Goal: Task Accomplishment & Management: Manage account settings

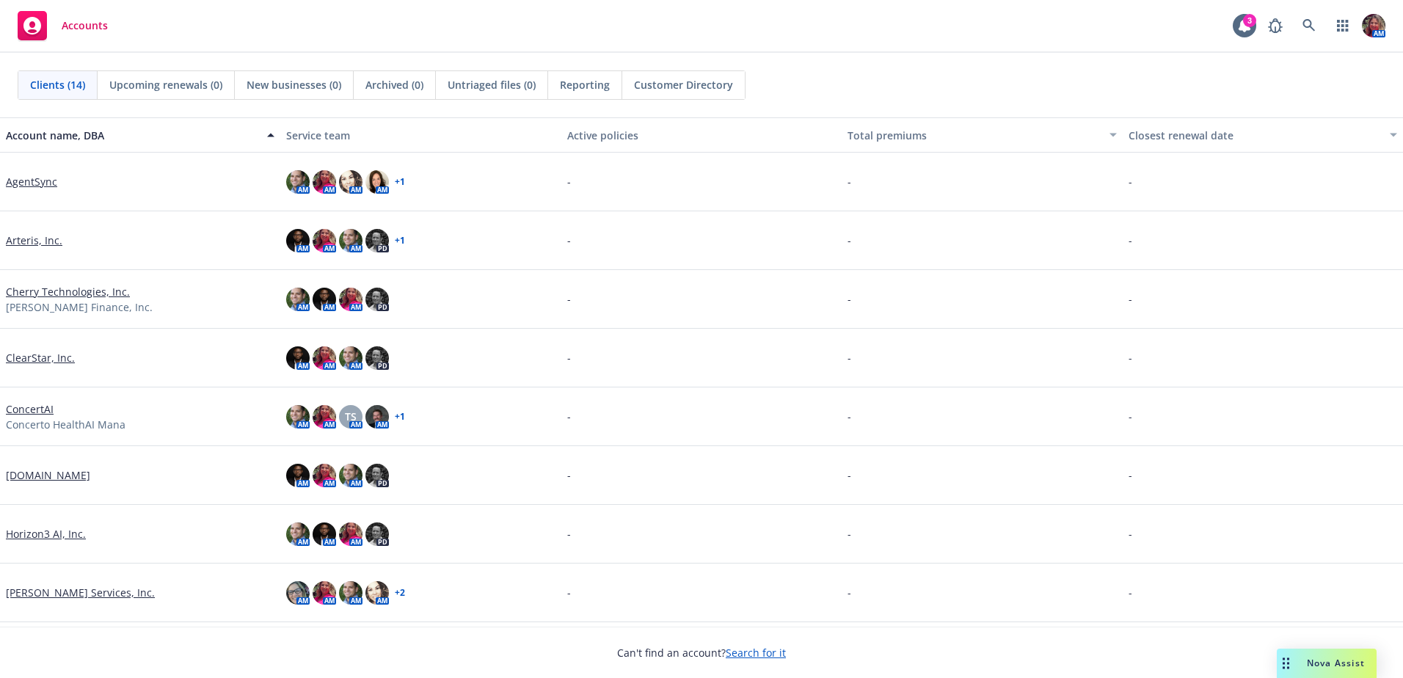
click at [45, 594] on link "[PERSON_NAME] Services, Inc." at bounding box center [80, 592] width 149 height 15
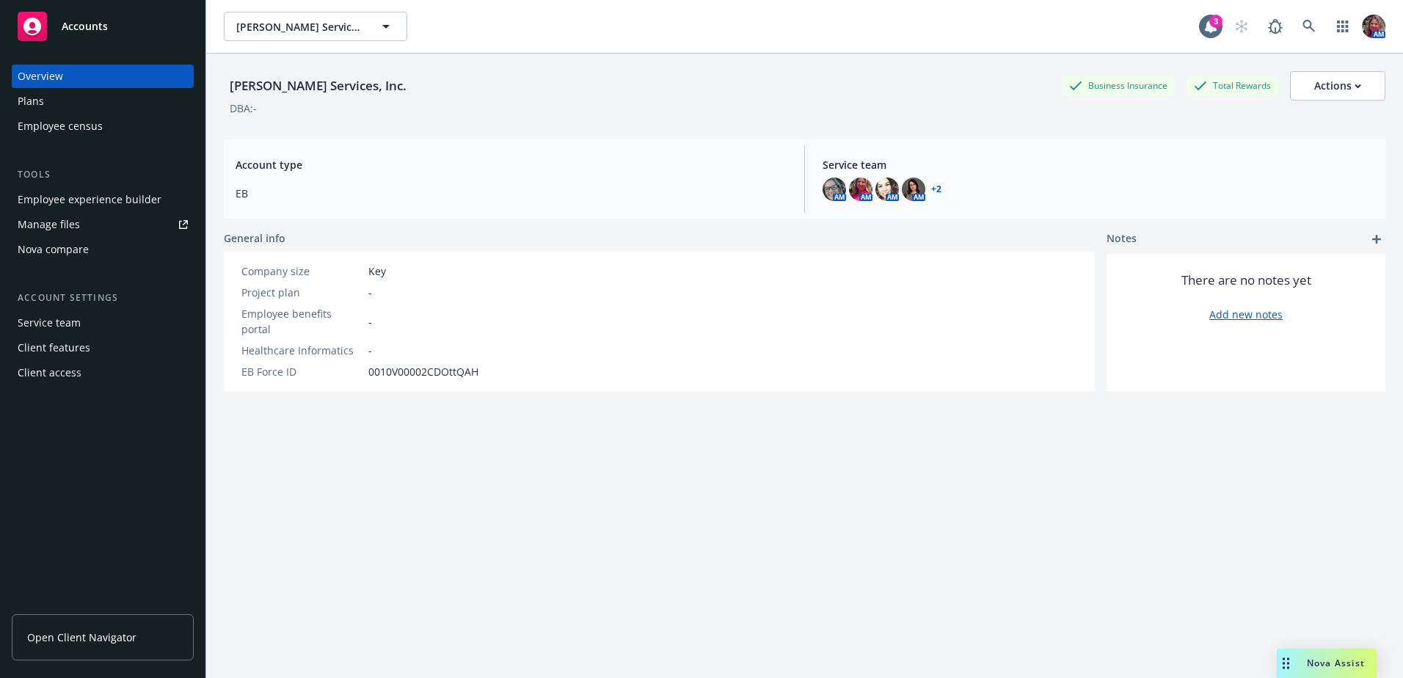
click at [95, 255] on div "Nova compare" at bounding box center [103, 249] width 170 height 23
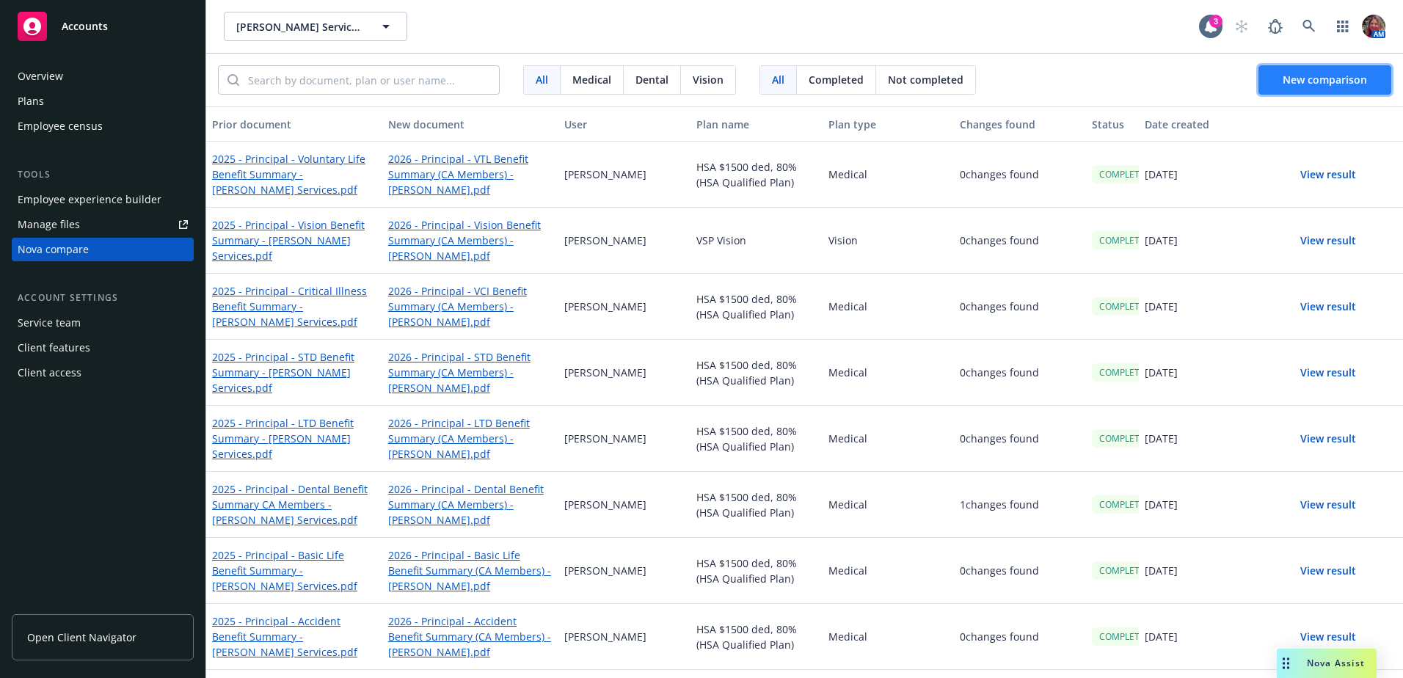
click at [1320, 90] on button "New comparison" at bounding box center [1324, 79] width 133 height 29
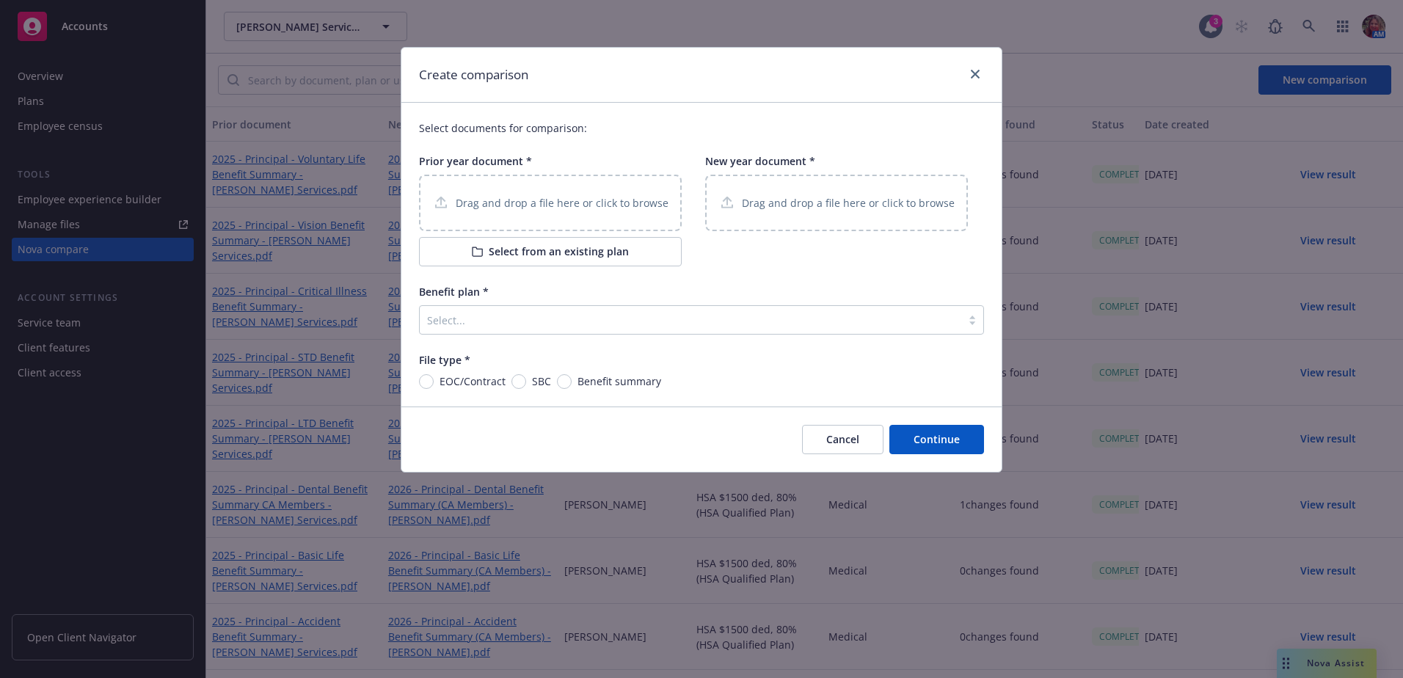
click at [572, 214] on div "Drag and drop a file here or click to browse" at bounding box center [550, 203] width 263 height 57
click at [776, 212] on div "Drag and drop a file here or click to browse" at bounding box center [836, 203] width 236 height 18
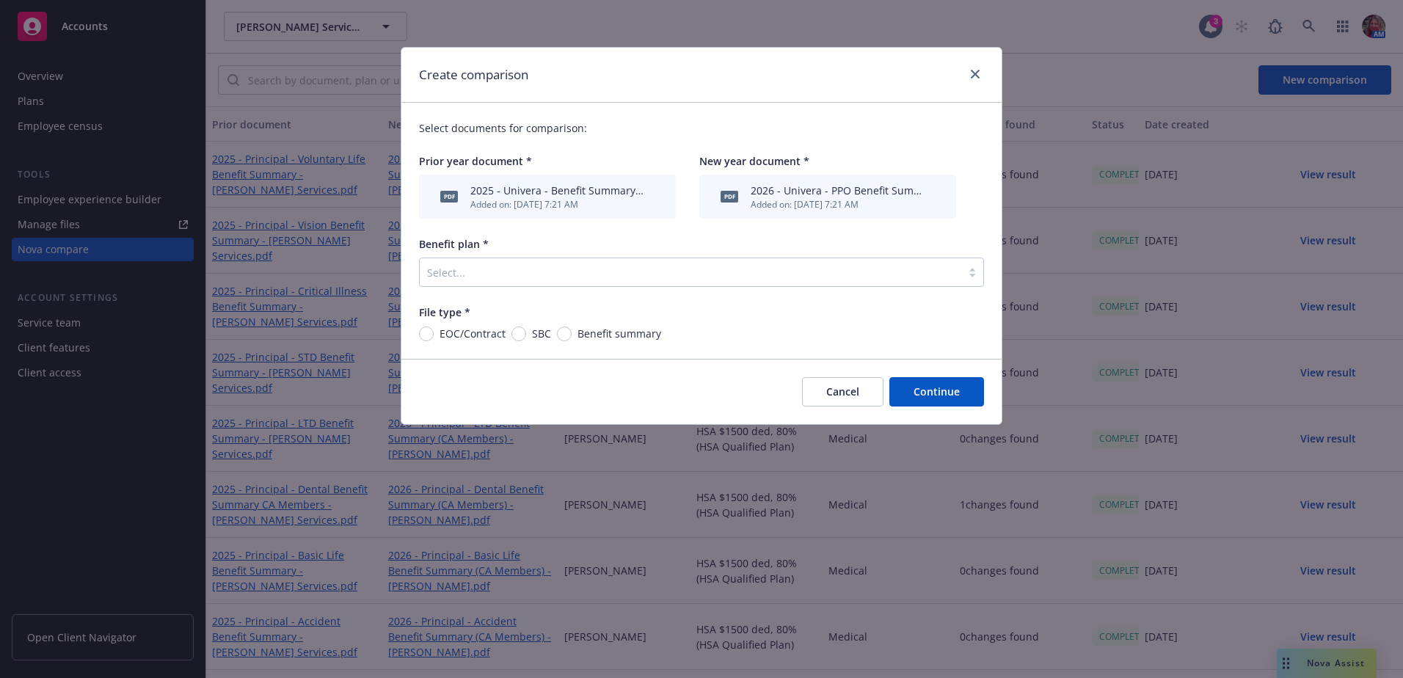
click at [632, 275] on div at bounding box center [690, 272] width 527 height 18
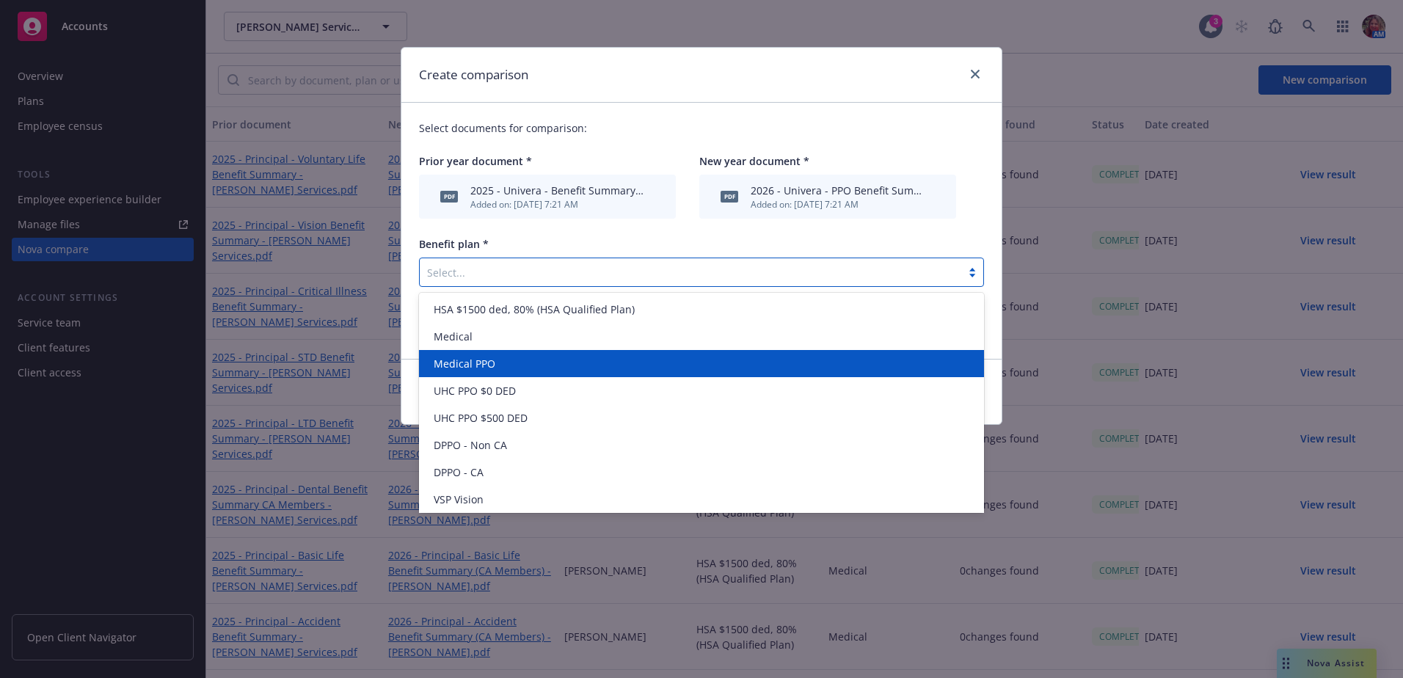
click at [559, 357] on div "Medical PPO" at bounding box center [701, 363] width 547 height 15
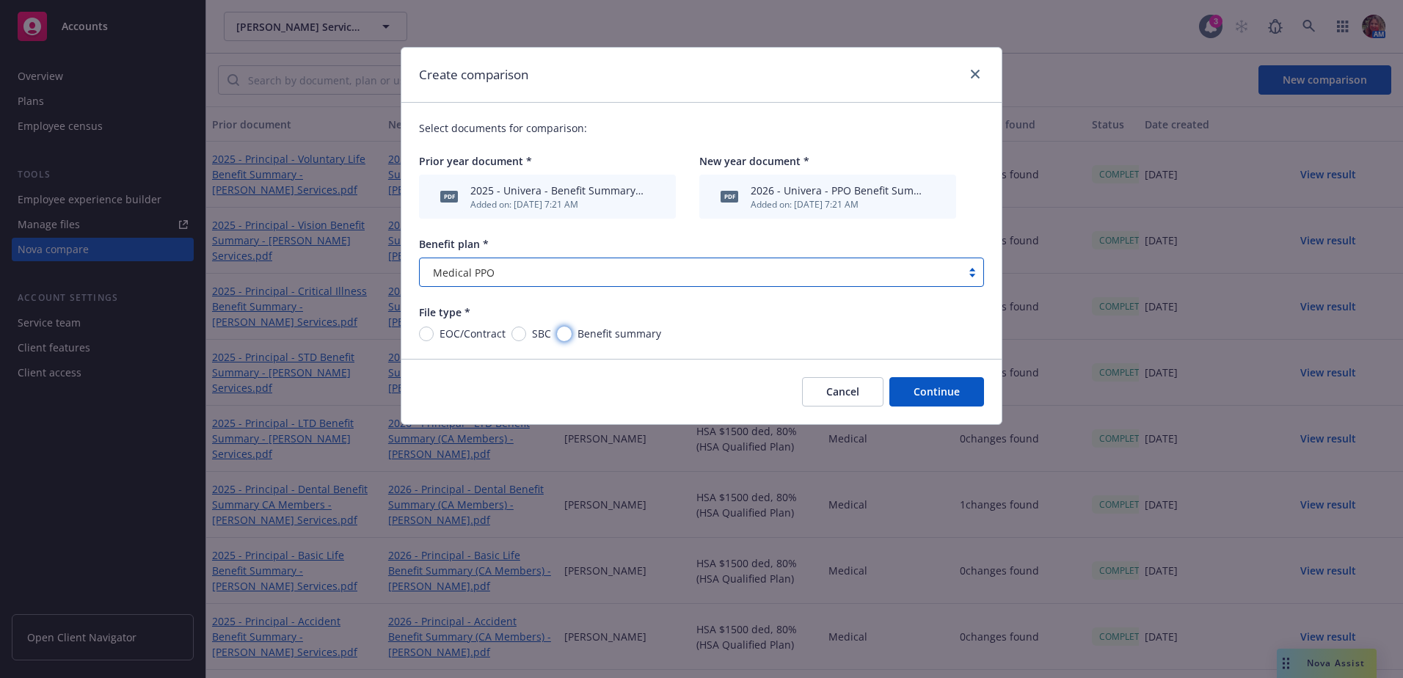
click at [563, 336] on input "Benefit summary" at bounding box center [564, 334] width 15 height 15
radio input "true"
click at [967, 390] on button "Continue" at bounding box center [936, 391] width 95 height 29
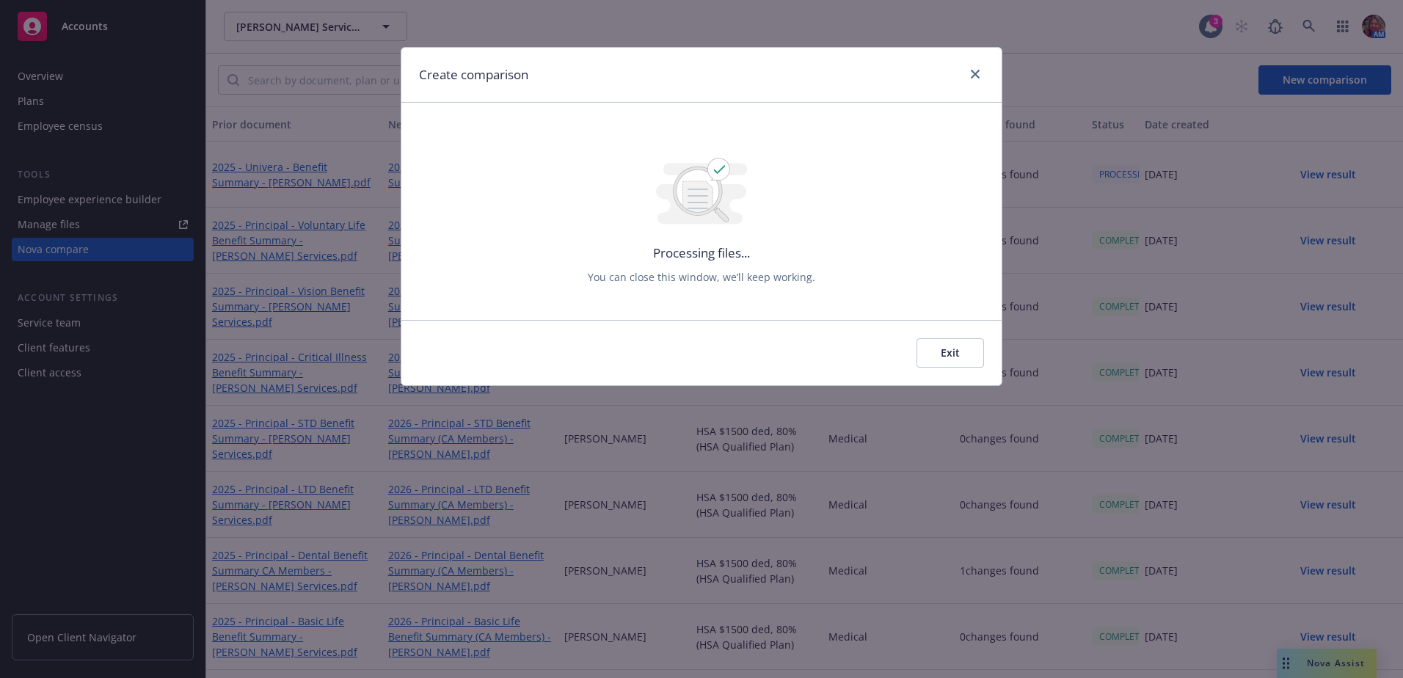
click at [940, 345] on button "Exit" at bounding box center [951, 352] width 68 height 29
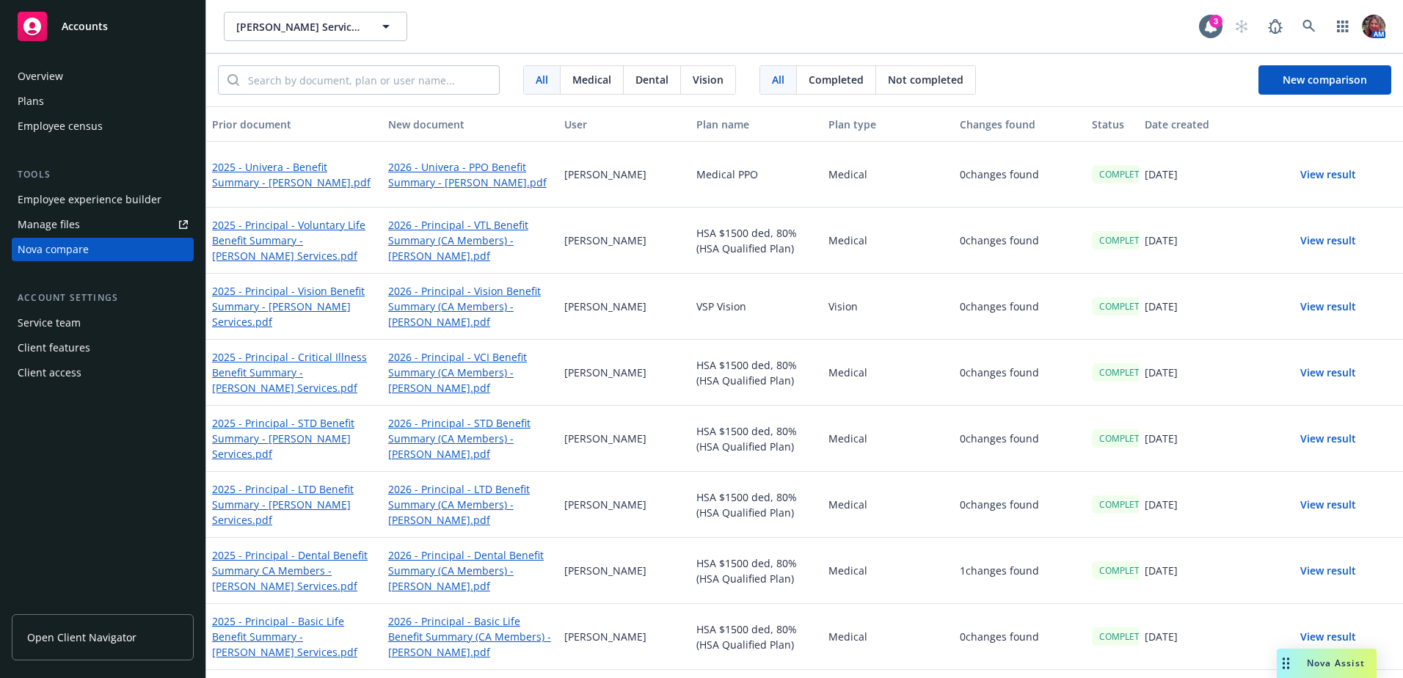
click at [46, 97] on div "Plans" at bounding box center [103, 101] width 170 height 23
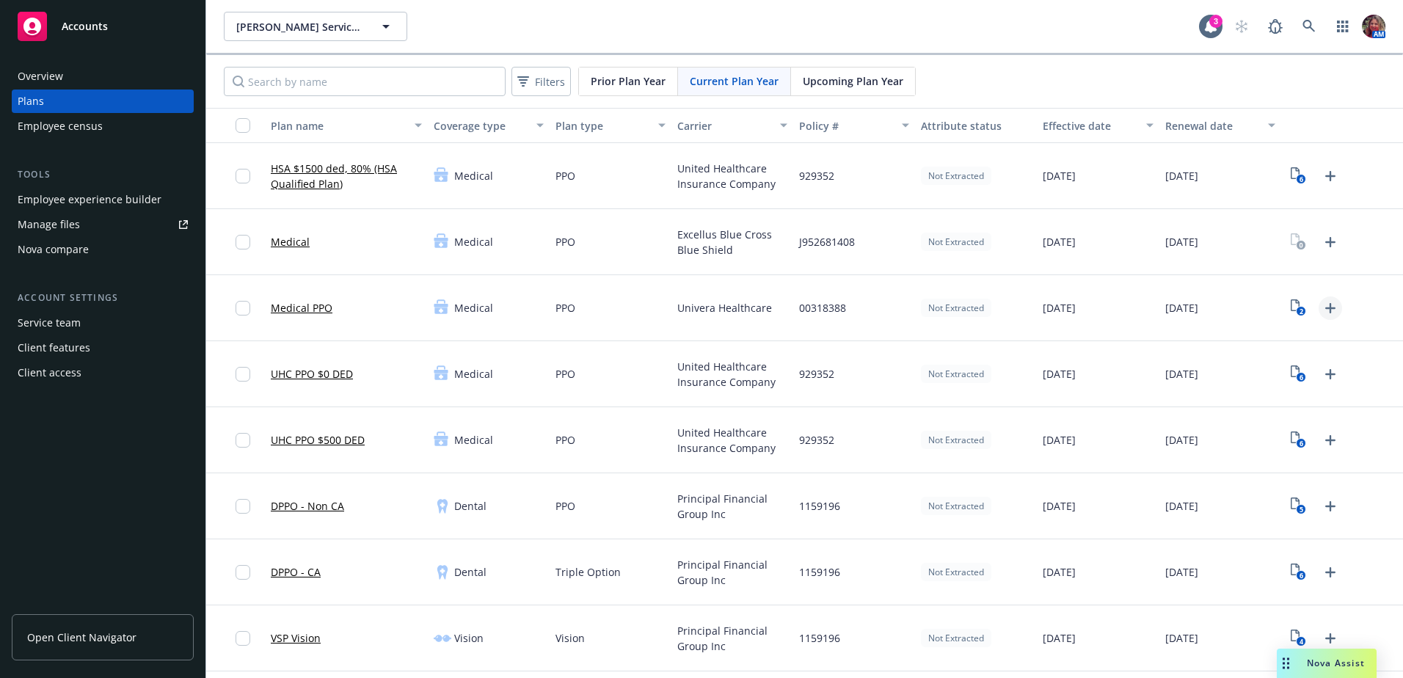
click at [1322, 304] on icon "Upload Plan Documents" at bounding box center [1331, 308] width 18 height 18
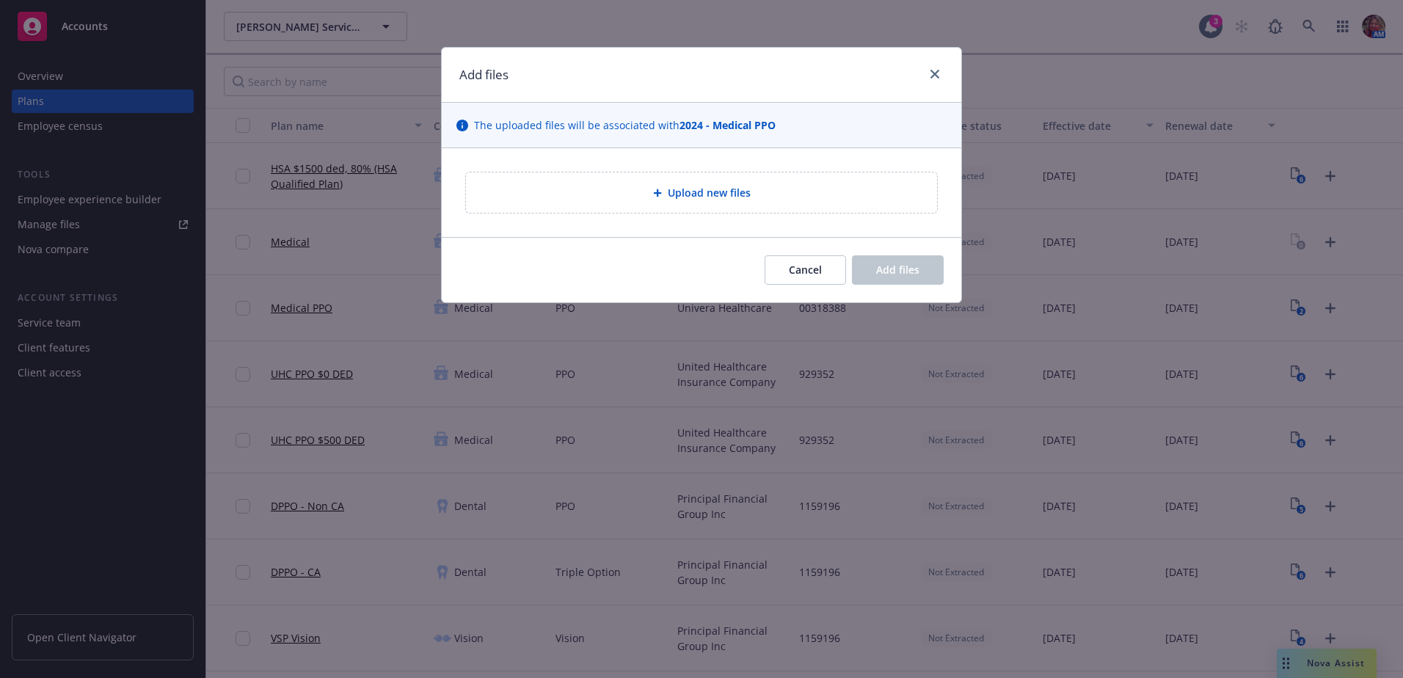
click at [772, 197] on div "Upload new files" at bounding box center [702, 192] width 448 height 17
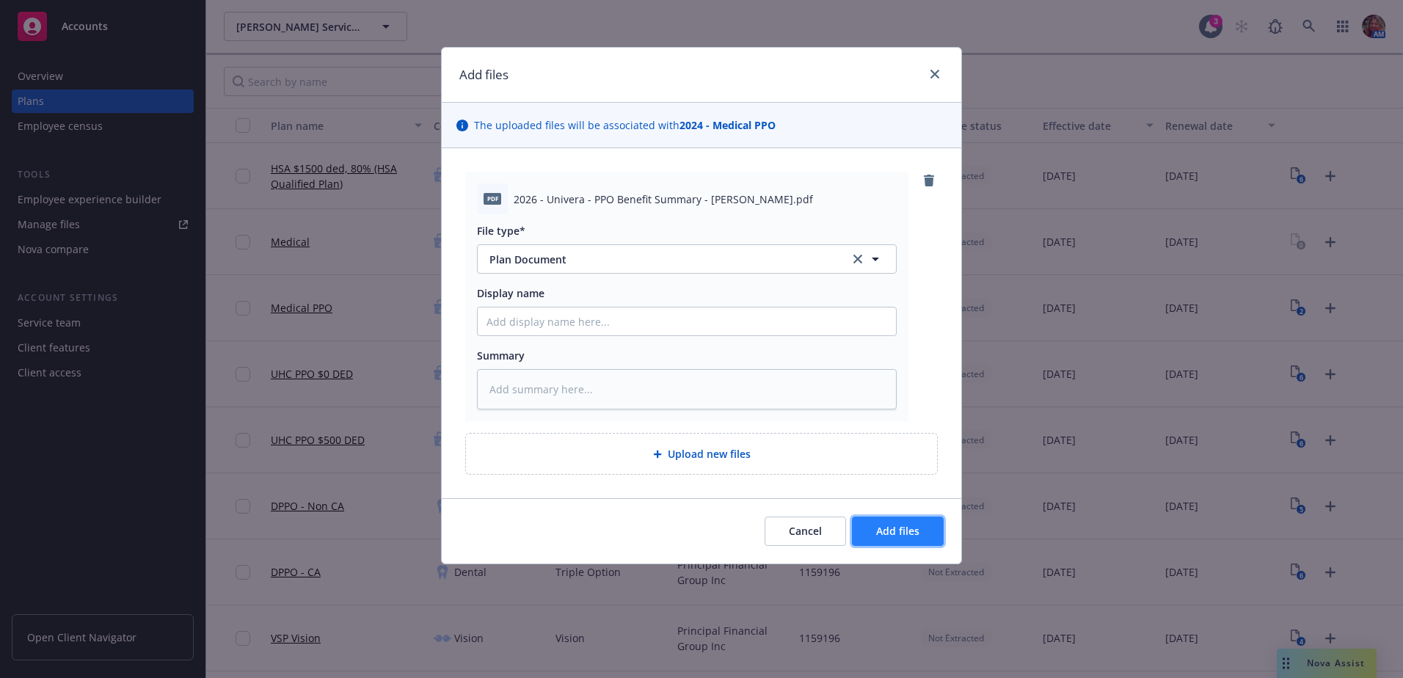
click at [902, 520] on button "Add files" at bounding box center [898, 531] width 92 height 29
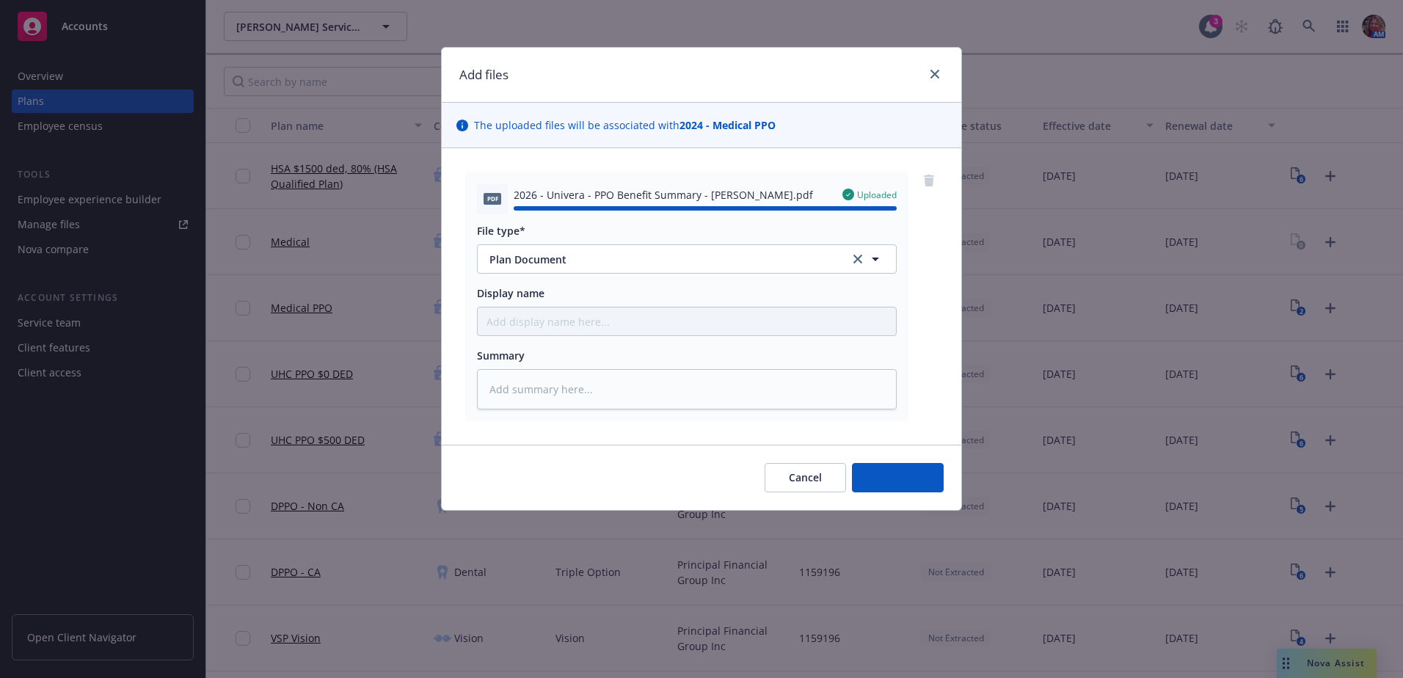
type textarea "x"
